Goal: Consume media (video, audio)

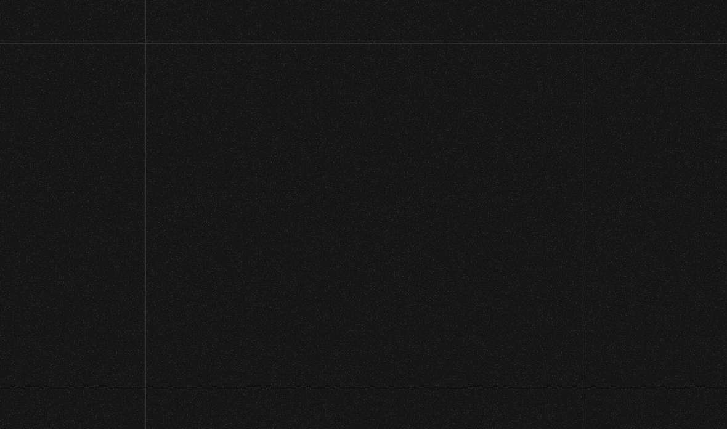
scroll to position [127, 0]
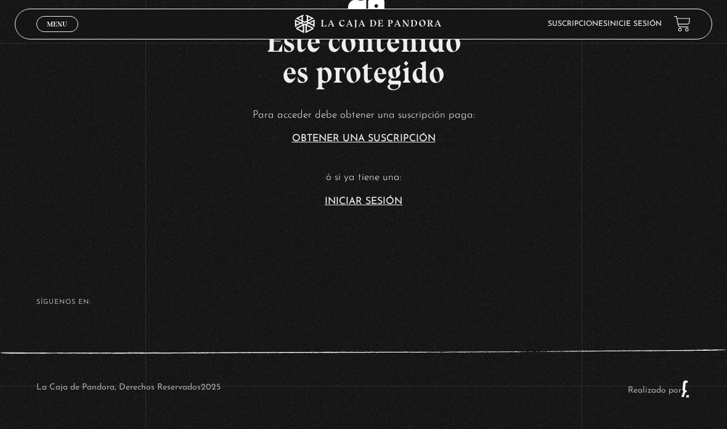
click at [67, 27] on span "Menu" at bounding box center [57, 23] width 20 height 7
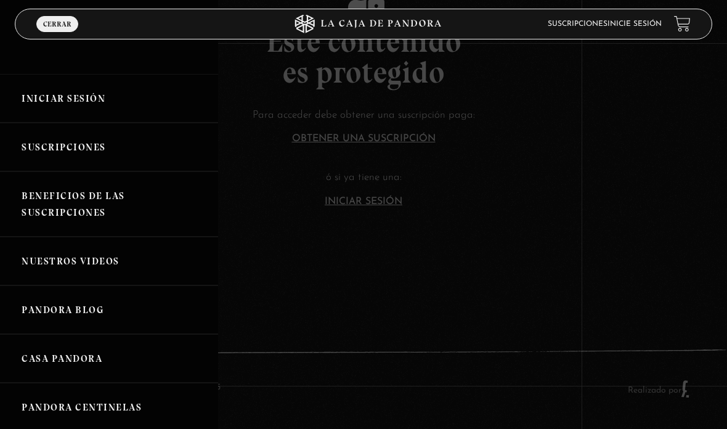
click at [361, 168] on div at bounding box center [363, 214] width 727 height 429
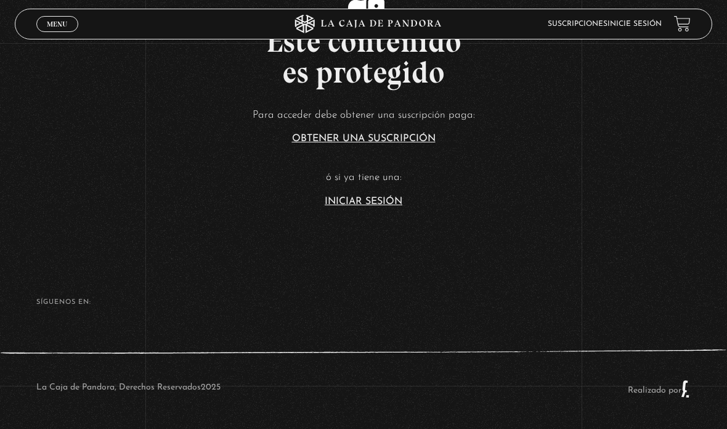
click at [384, 196] on section "Este contenido es protegido Para acceder debe obtener una suscripción paga: Obt…" at bounding box center [363, 84] width 727 height 343
click at [355, 197] on link "Iniciar Sesión" at bounding box center [364, 202] width 78 height 10
click at [362, 174] on article "Para acceder debe obtener una suscripción paga: Obtener una suscripción ó si ya…" at bounding box center [363, 156] width 727 height 100
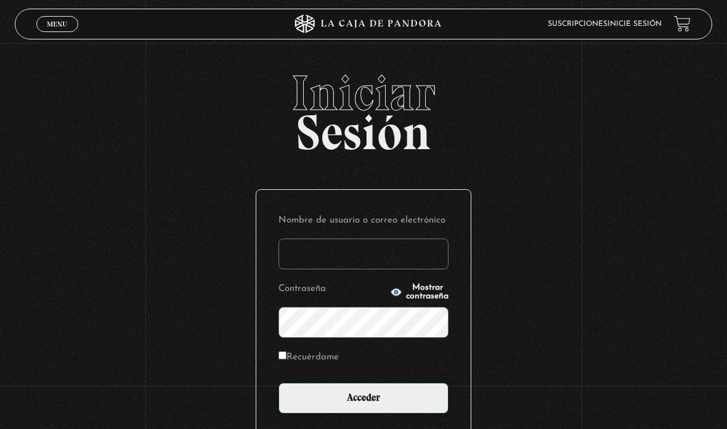
type input "[EMAIL_ADDRESS][DOMAIN_NAME]"
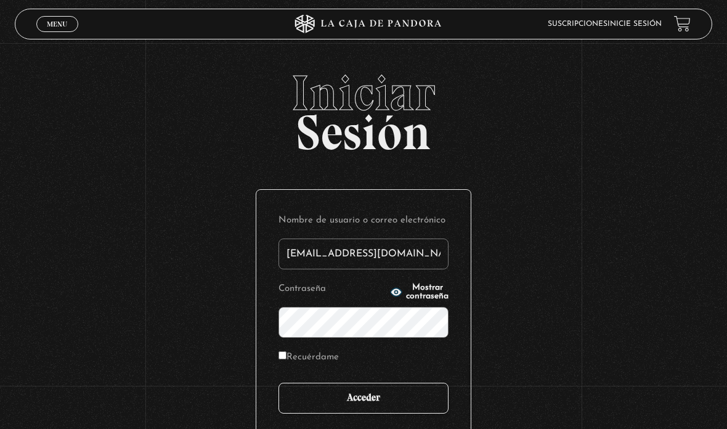
click at [361, 392] on input "Acceder" at bounding box center [363, 398] width 170 height 31
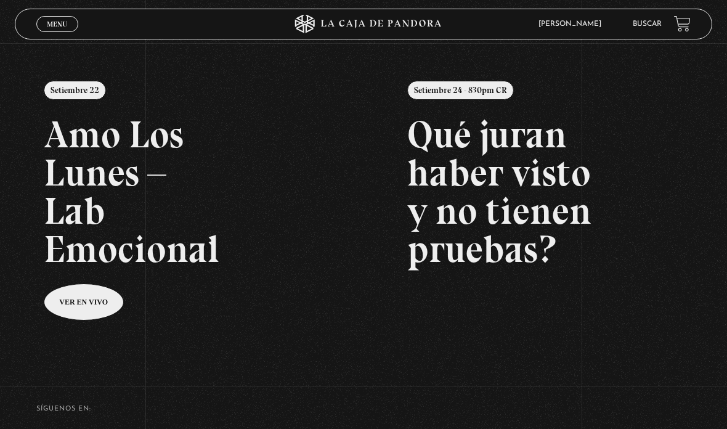
scroll to position [123, 0]
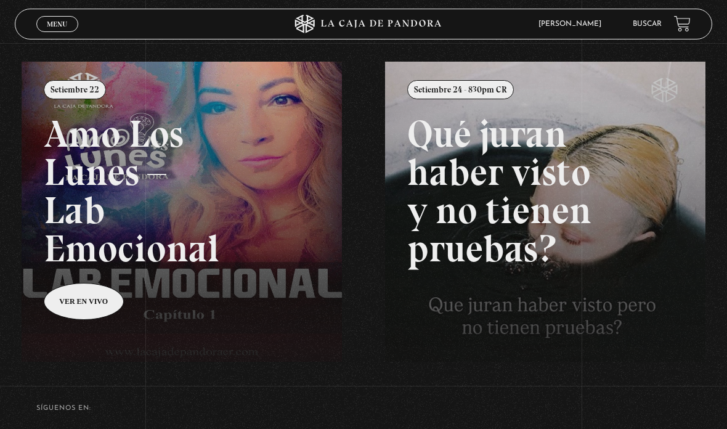
click at [55, 23] on span "Menu" at bounding box center [57, 23] width 20 height 7
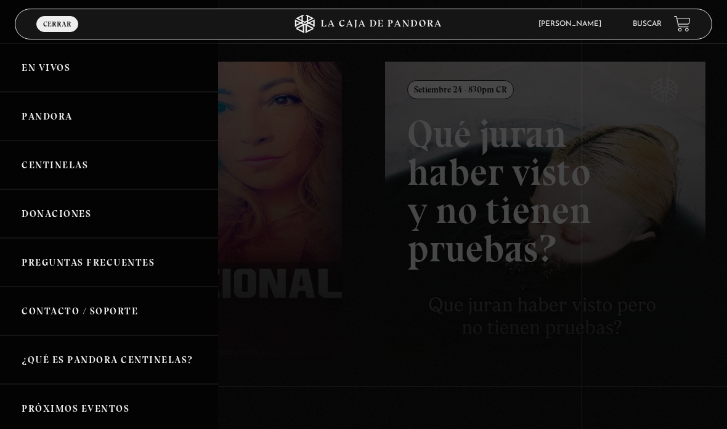
click at [170, 163] on link "Centinelas" at bounding box center [109, 164] width 218 height 49
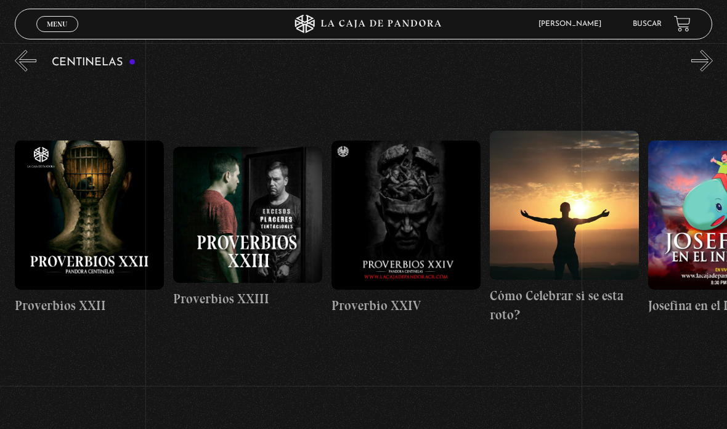
scroll to position [0, 3792]
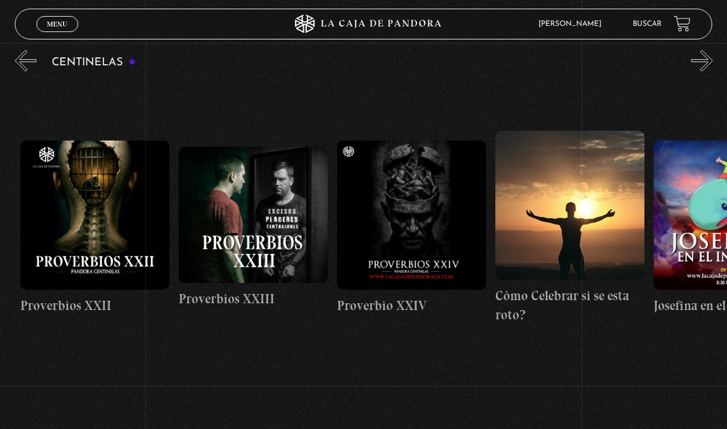
click at [406, 188] on figure at bounding box center [411, 214] width 149 height 149
